Goal: Find specific page/section: Find specific page/section

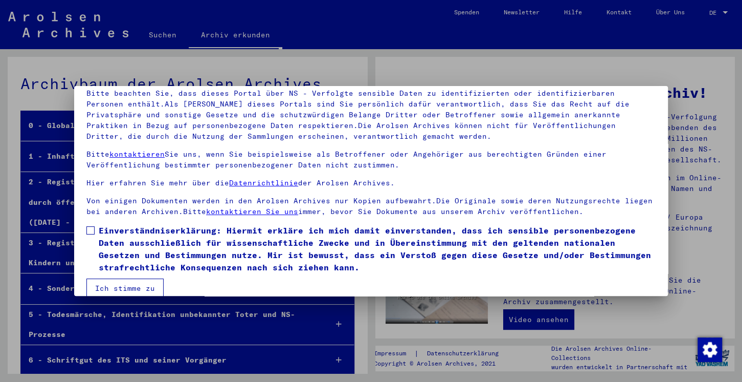
scroll to position [86, 0]
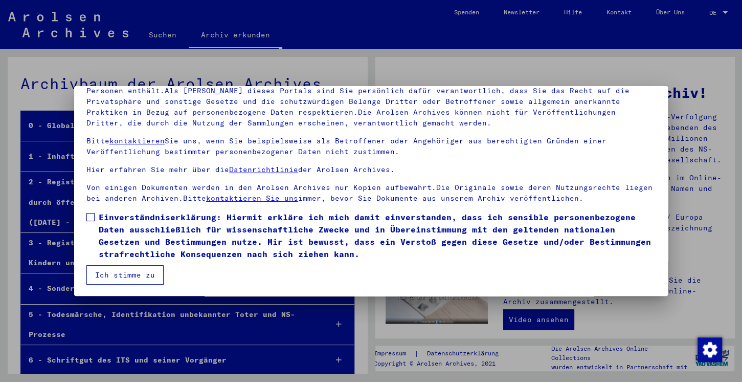
click at [91, 217] on span at bounding box center [90, 217] width 8 height 8
click at [129, 276] on button "Ich stimme zu" at bounding box center [124, 274] width 77 height 19
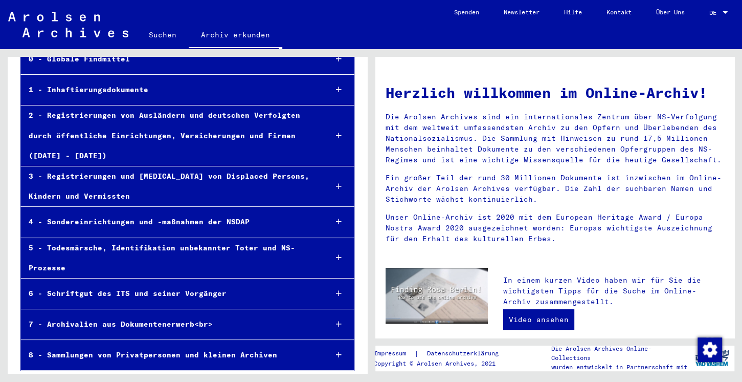
scroll to position [67, 0]
click at [338, 320] on icon at bounding box center [339, 323] width 6 height 7
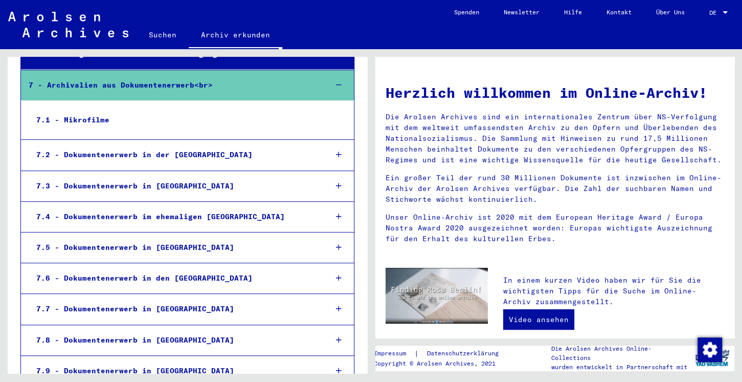
scroll to position [337, 0]
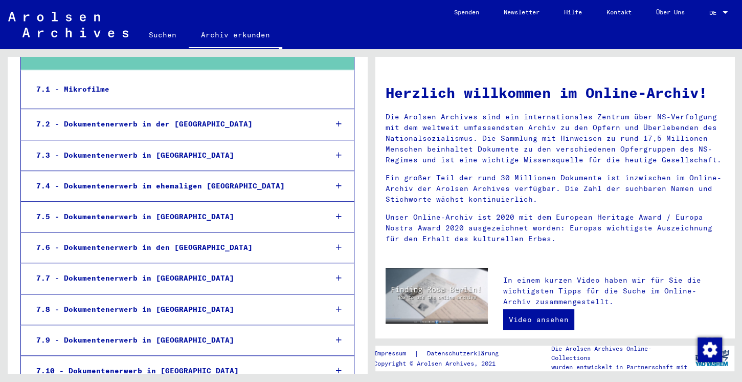
click at [101, 276] on div "7.7 - Dokumentenerwerb in [GEOGRAPHIC_DATA]" at bounding box center [173, 278] width 289 height 20
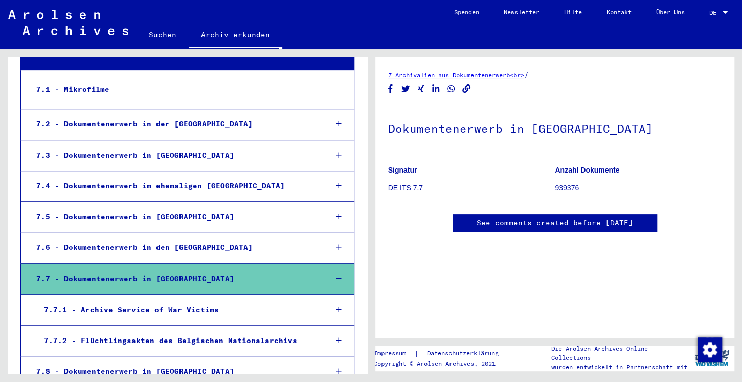
click at [481, 75] on link "7 Archivalien aus Dokumentenerwerb<br>" at bounding box center [456, 75] width 136 height 8
